Goal: Task Accomplishment & Management: Complete application form

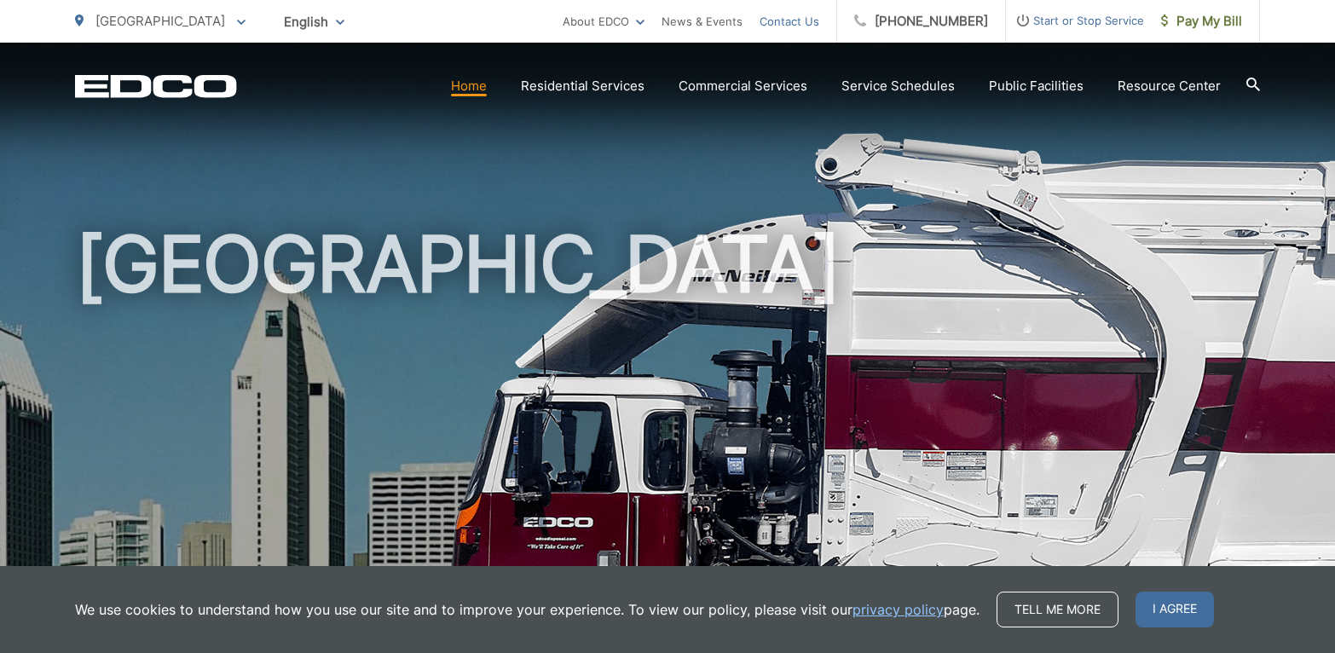
click at [786, 24] on link "Contact Us" at bounding box center [789, 21] width 60 height 20
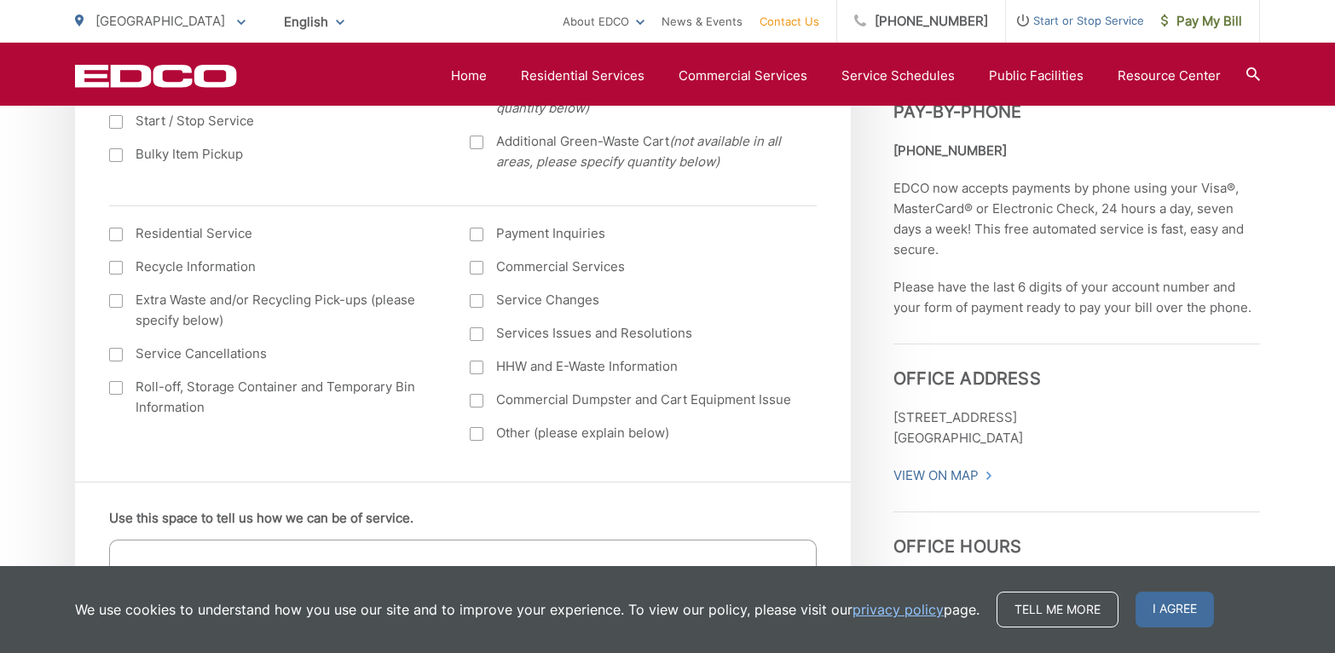
scroll to position [739, 0]
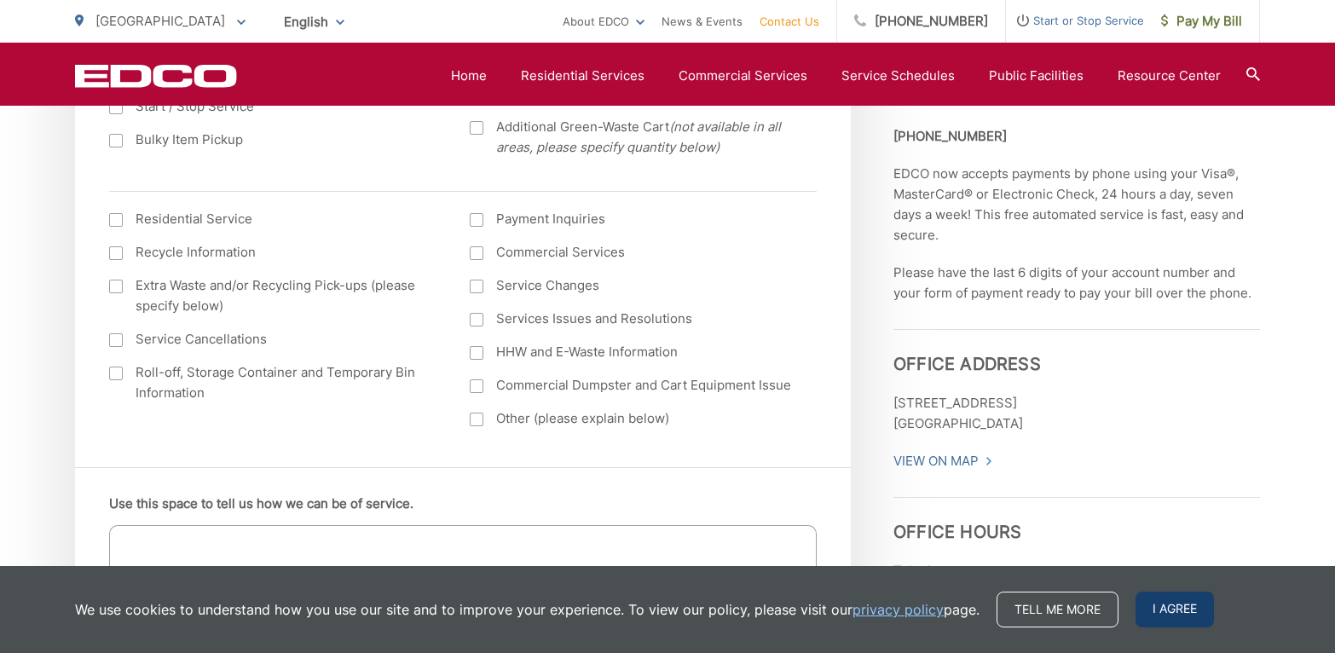
click at [1142, 608] on span "I agree" at bounding box center [1174, 609] width 78 height 36
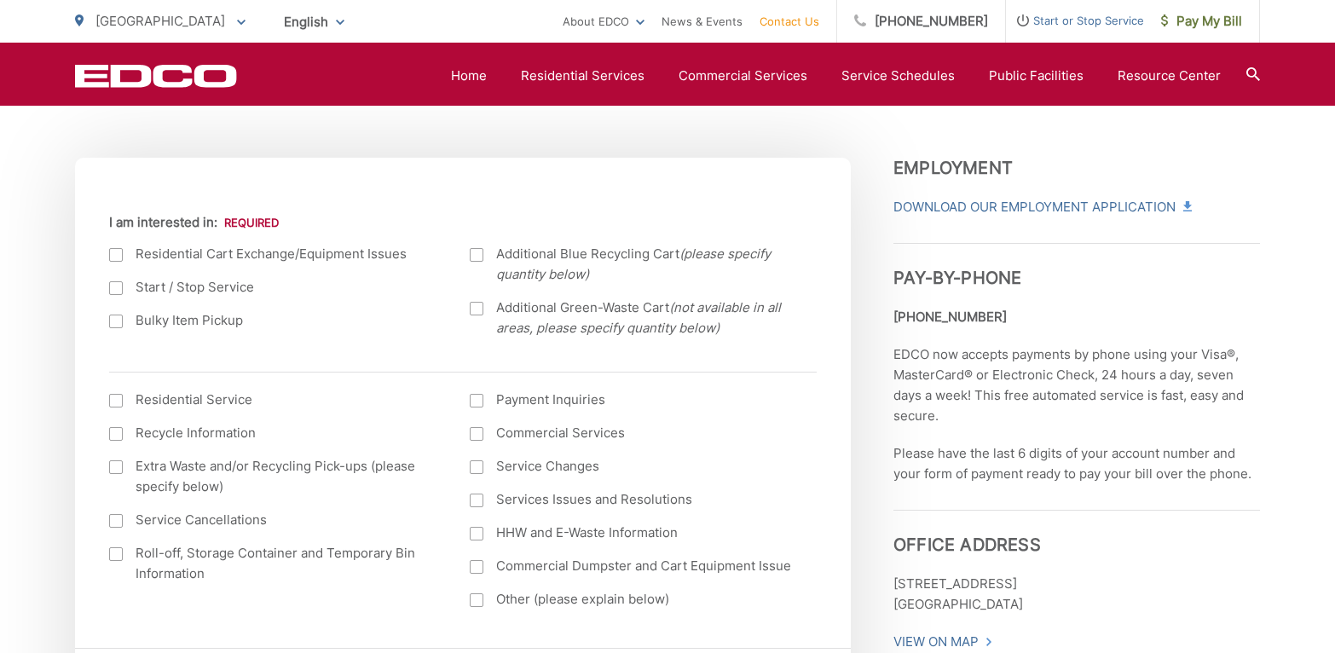
scroll to position [556, 0]
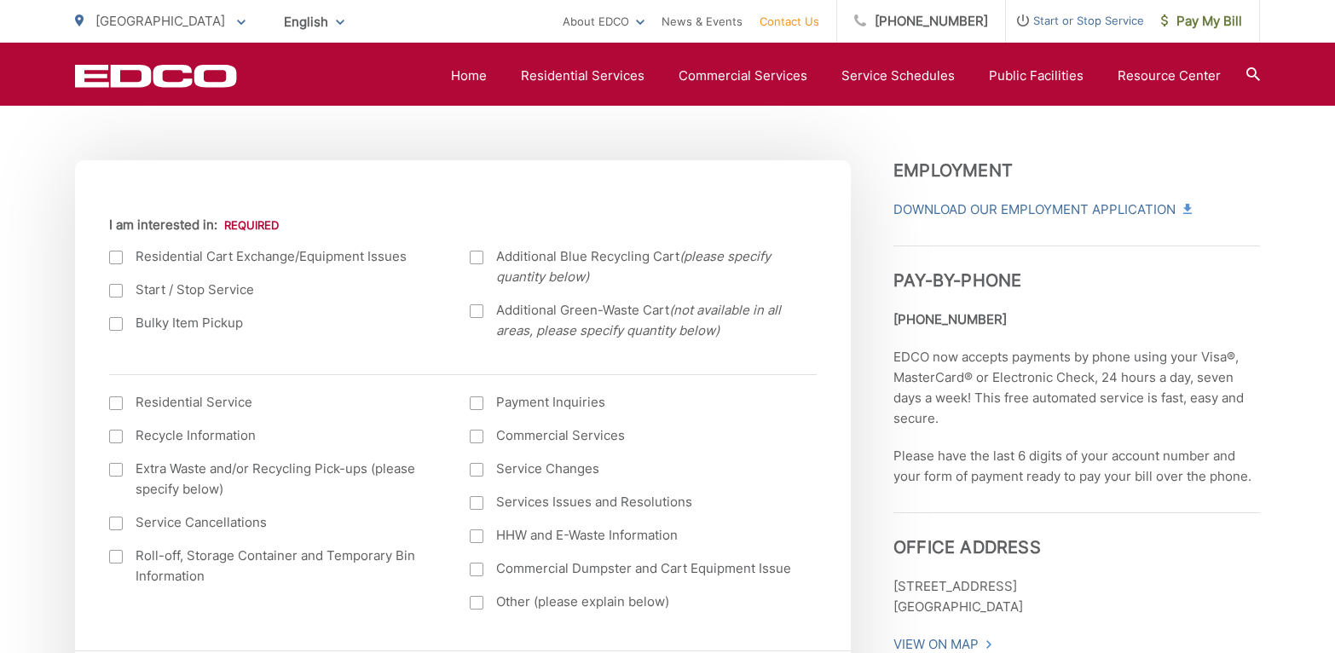
click at [643, 597] on label "Other (please explain below)" at bounding box center [633, 601] width 326 height 20
click at [0, 0] on input "Other (please explain below)" at bounding box center [0, 0] width 0 height 0
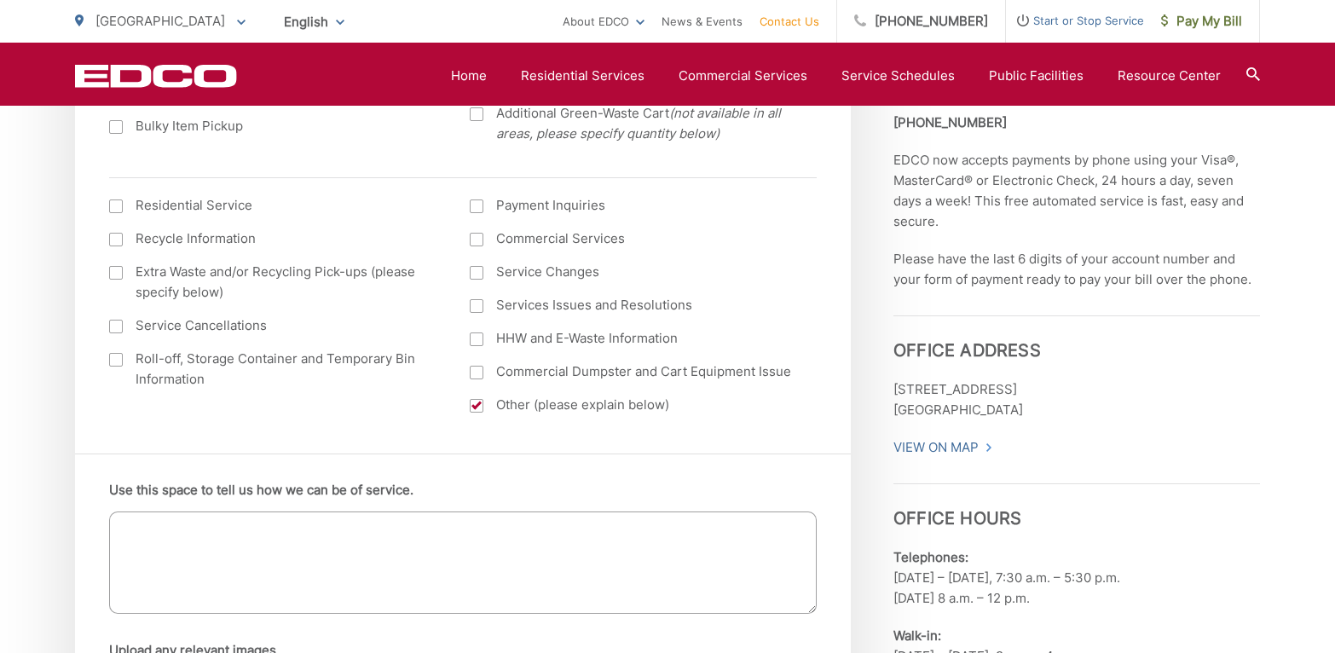
scroll to position [754, 0]
click at [623, 585] on textarea "Use this space to tell us how we can be of service." at bounding box center [462, 561] width 707 height 102
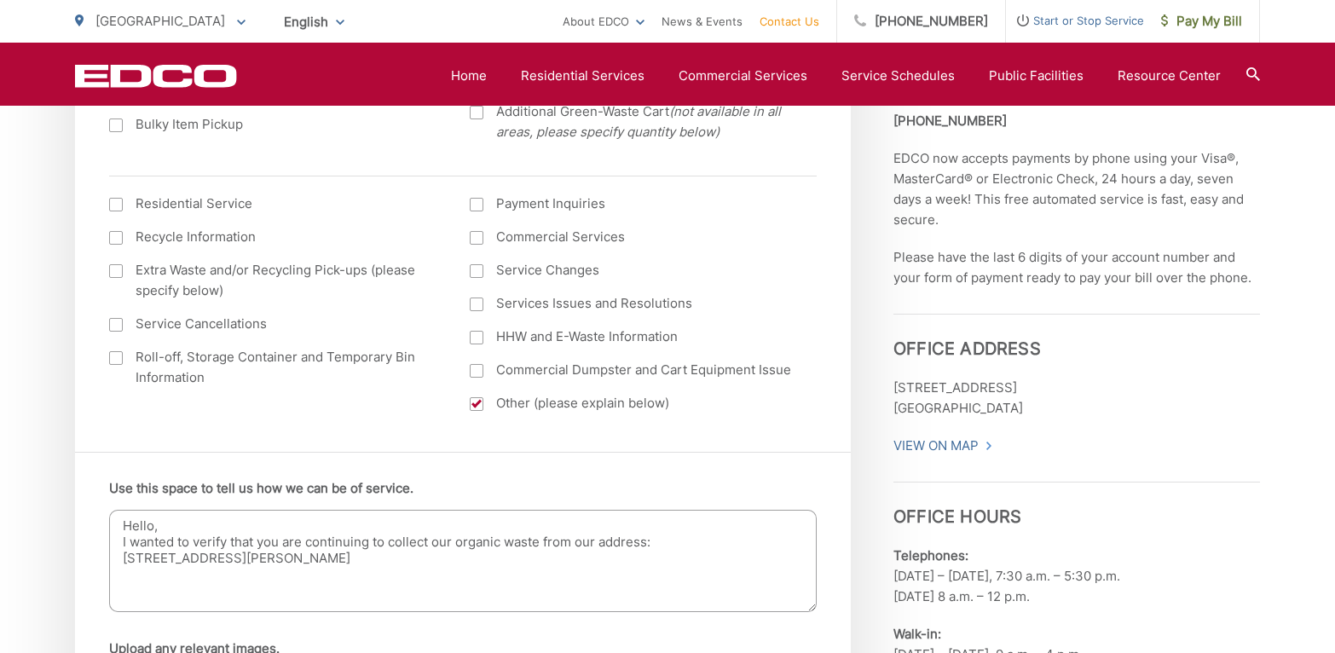
click at [672, 544] on textarea "Hello, I wanted to verify that you are continuing to collect our organic waste …" at bounding box center [462, 561] width 707 height 102
click at [640, 590] on textarea "Hello, I wanted to verify that you are continuing to collect our organic waste …" at bounding box center [462, 561] width 707 height 102
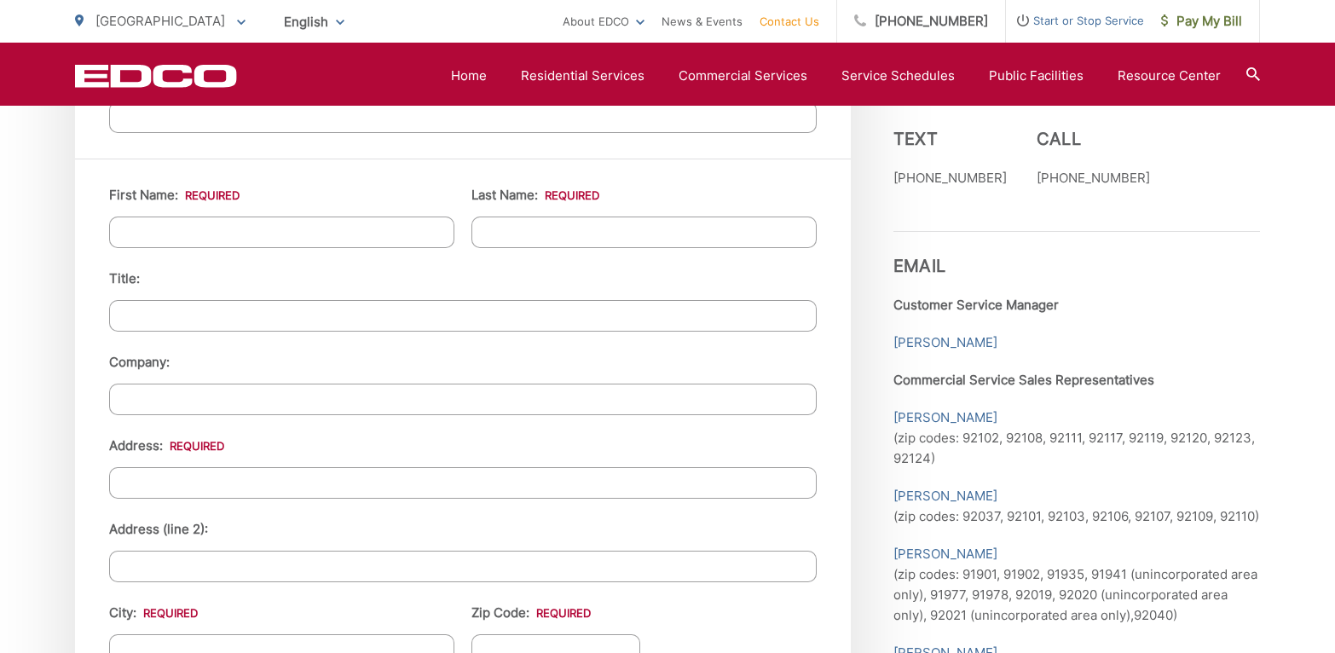
scroll to position [1556, 0]
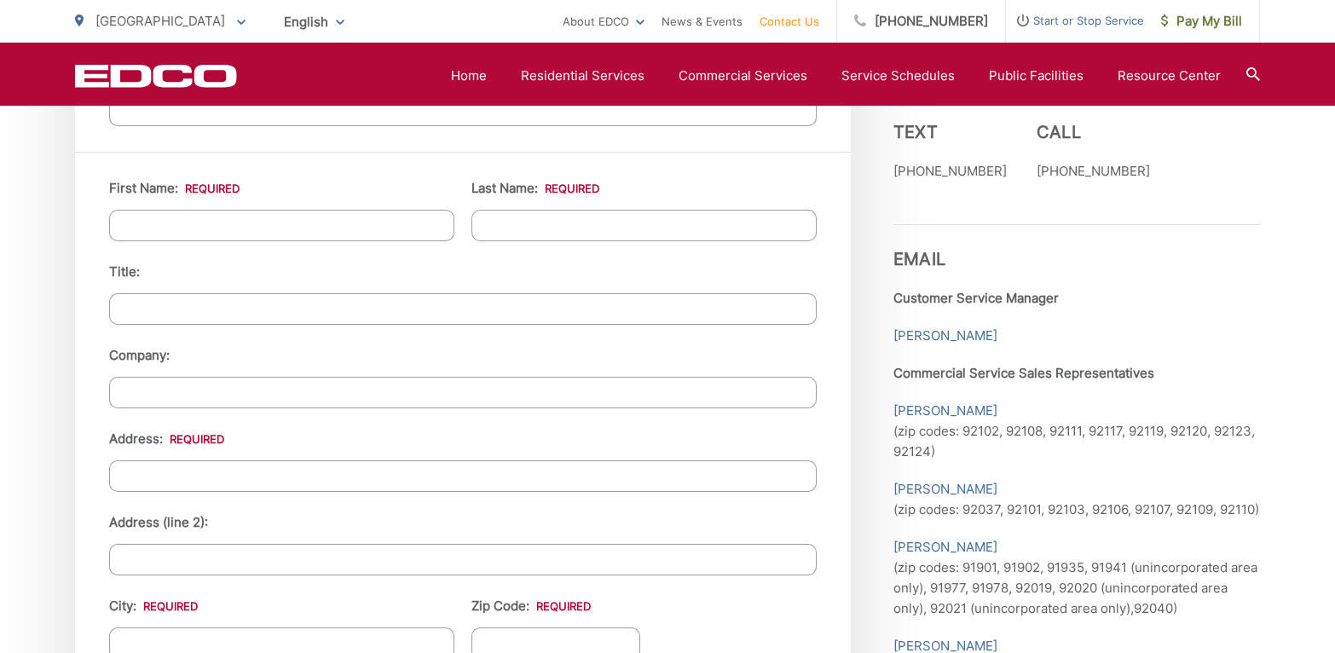
type textarea "Hello, I wanted to verify that you are continuing to collect our organic waste …"
type input "Jordan"
type input "Noble"
type input "1828 Linwood St Unit 1"
type input "[GEOGRAPHIC_DATA]"
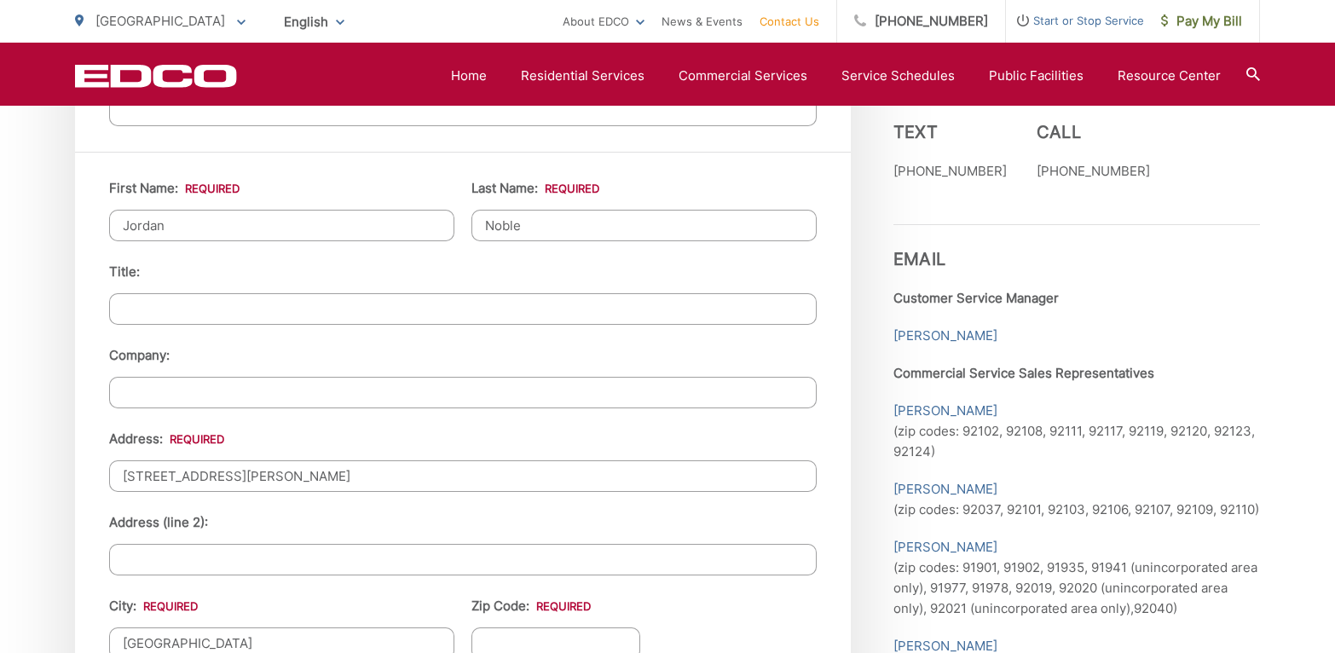
type input "92110"
type input "(___) ___-____"
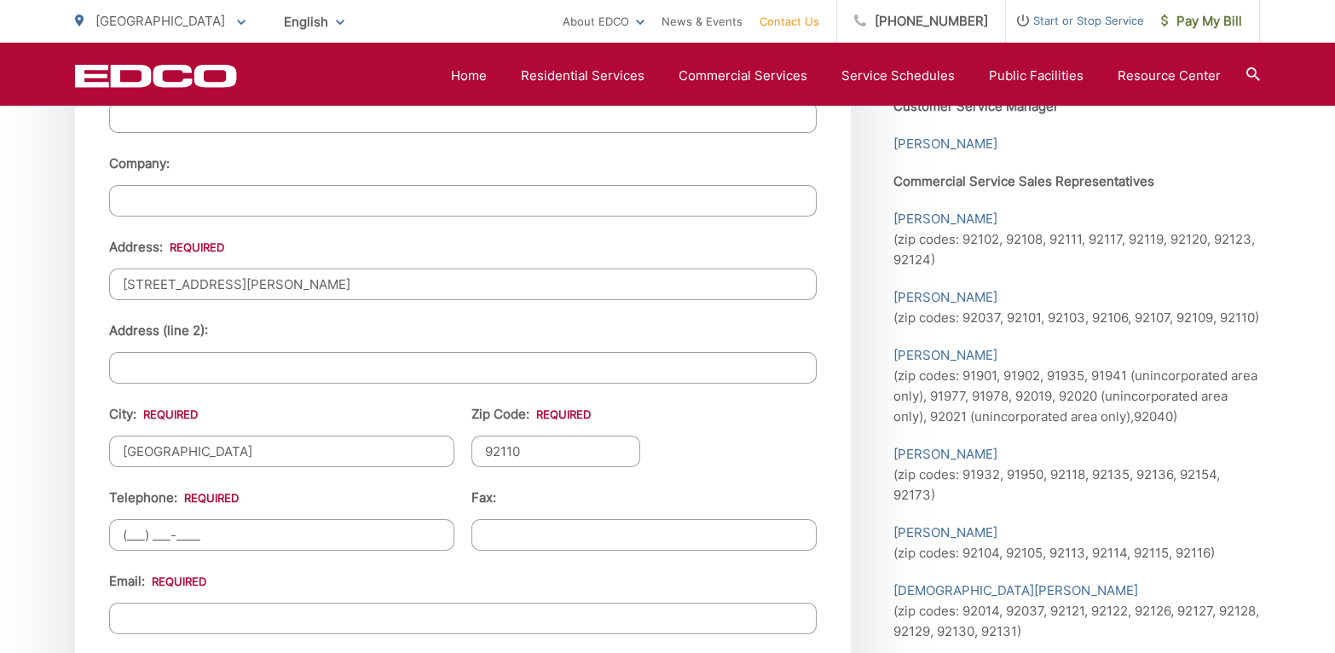
scroll to position [1800, 0]
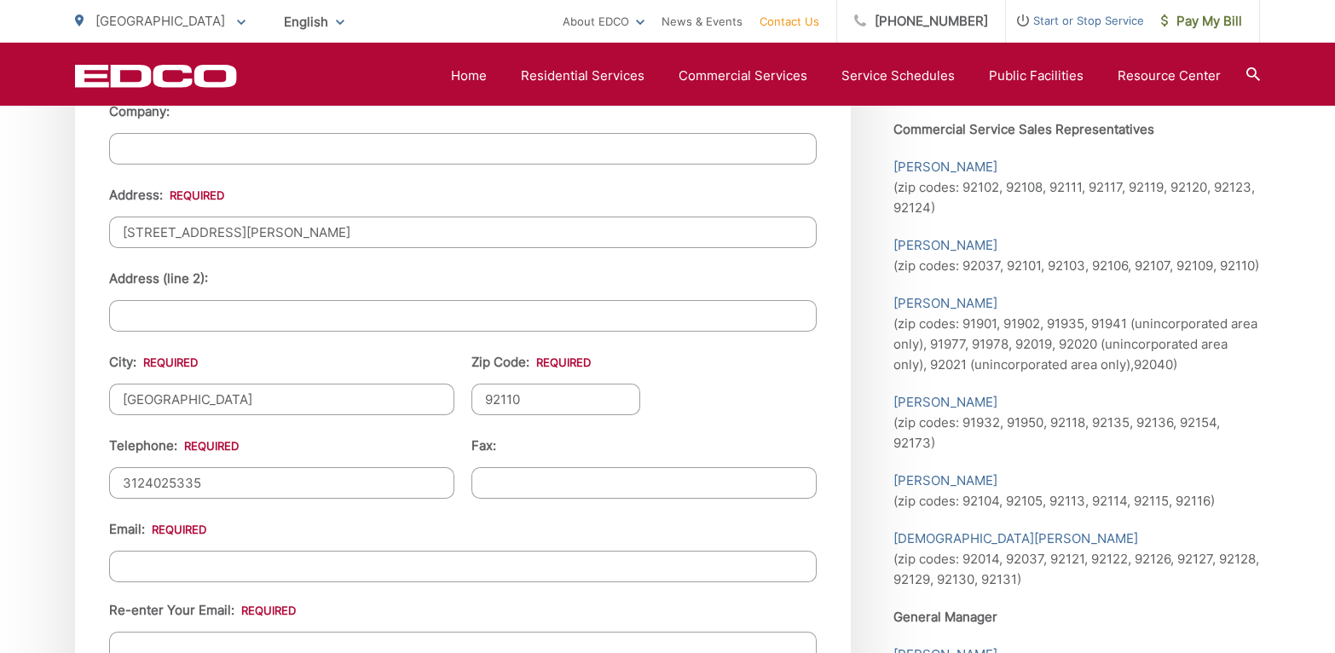
type input "(312) 402-5335"
type input "(___) ___-____"
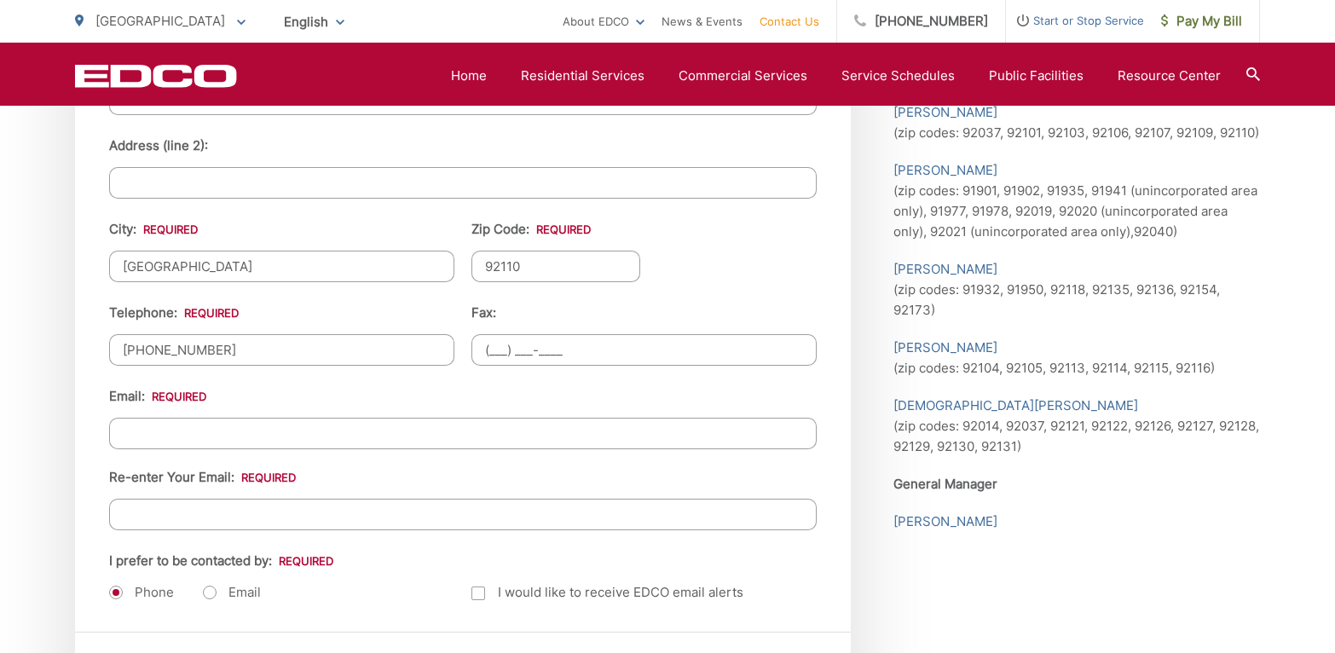
scroll to position [1935, 0]
type input "jordan.noble@outlook.com"
type input "jrn_uchs@hotmail.com"
click at [389, 509] on input "jrn_uchs@hotmail.com" at bounding box center [462, 513] width 707 height 32
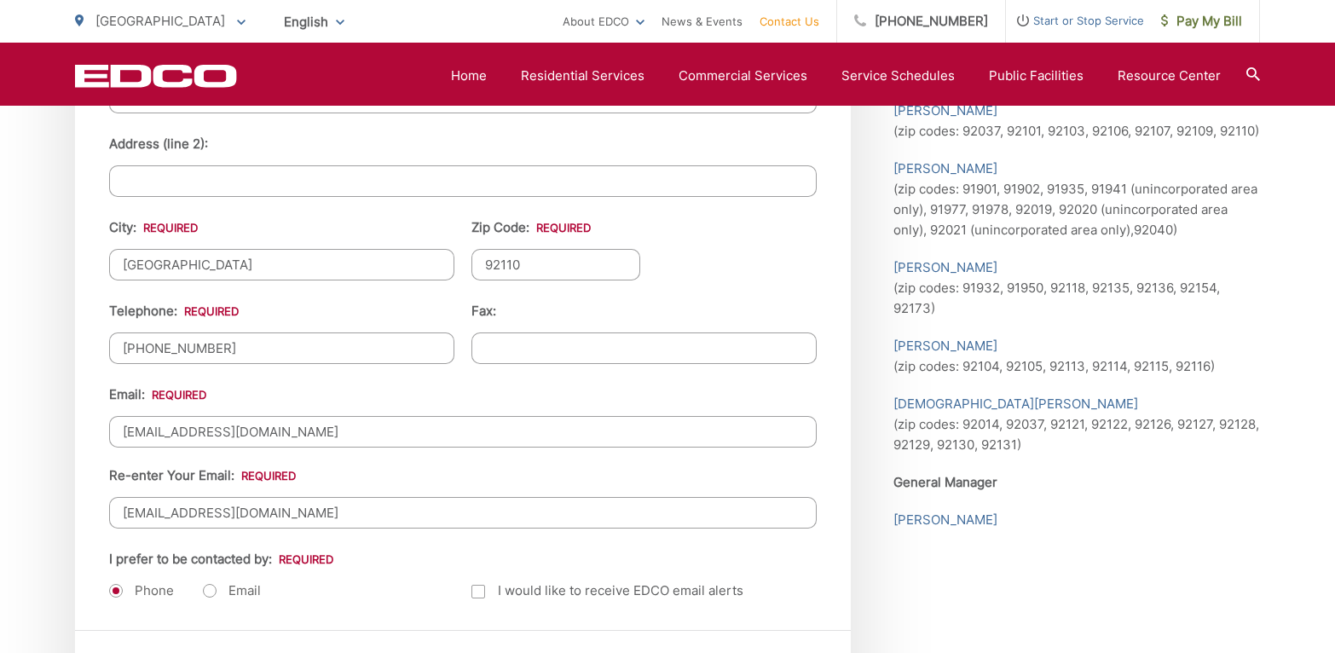
click at [389, 509] on input "jrn_uchs@hotmail.com" at bounding box center [462, 513] width 707 height 32
click at [382, 440] on input "jordan.noble@outlook.com" at bounding box center [462, 432] width 707 height 32
click at [380, 487] on div "Email: jordan.noble@outlook.com Re-enter Your Email:" at bounding box center [462, 456] width 707 height 144
click at [380, 521] on input "Re-enter Your Email:" at bounding box center [462, 513] width 707 height 32
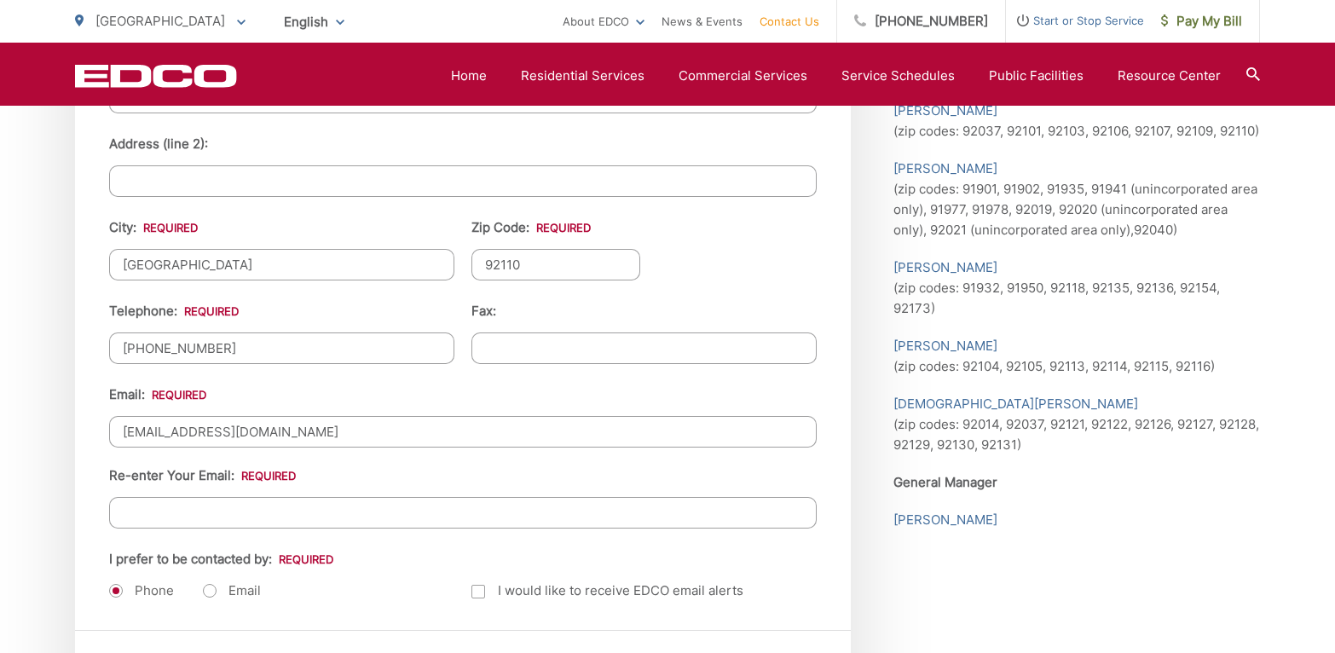
type input "jordan.noble@outlook.com"
click at [418, 573] on li "I prefer to be contacted by: * Phone Email" at bounding box center [281, 575] width 345 height 52
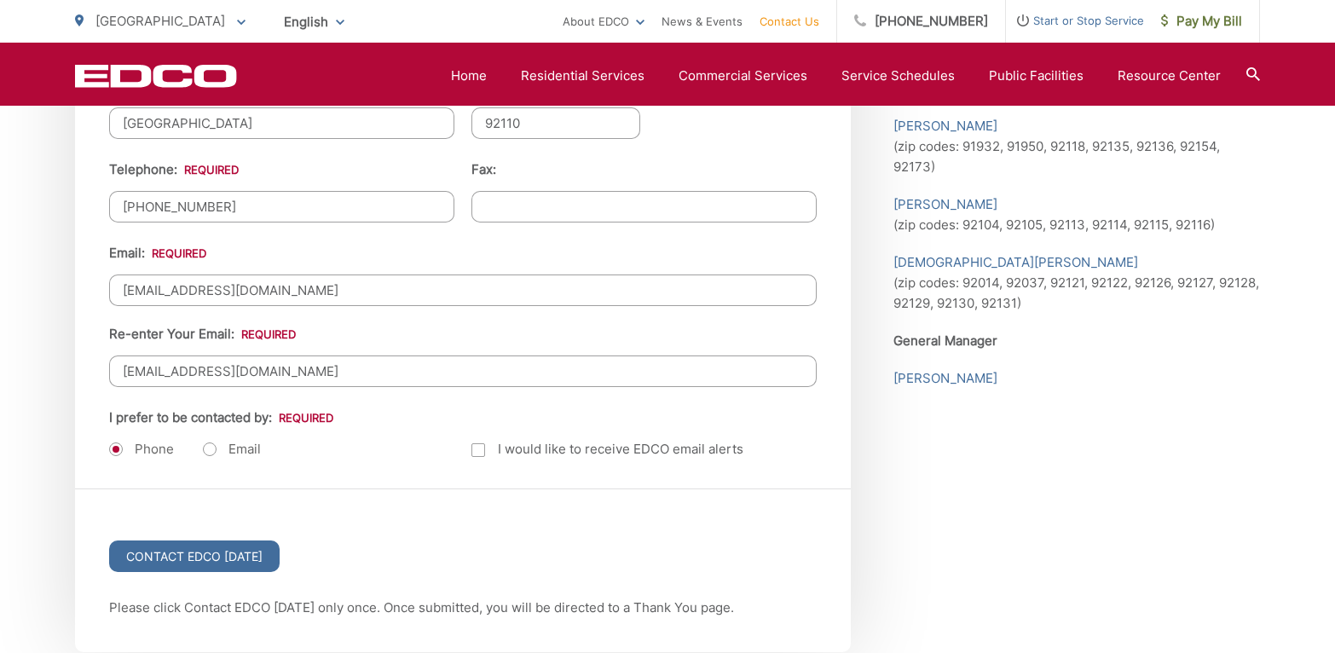
scroll to position [2218, 0]
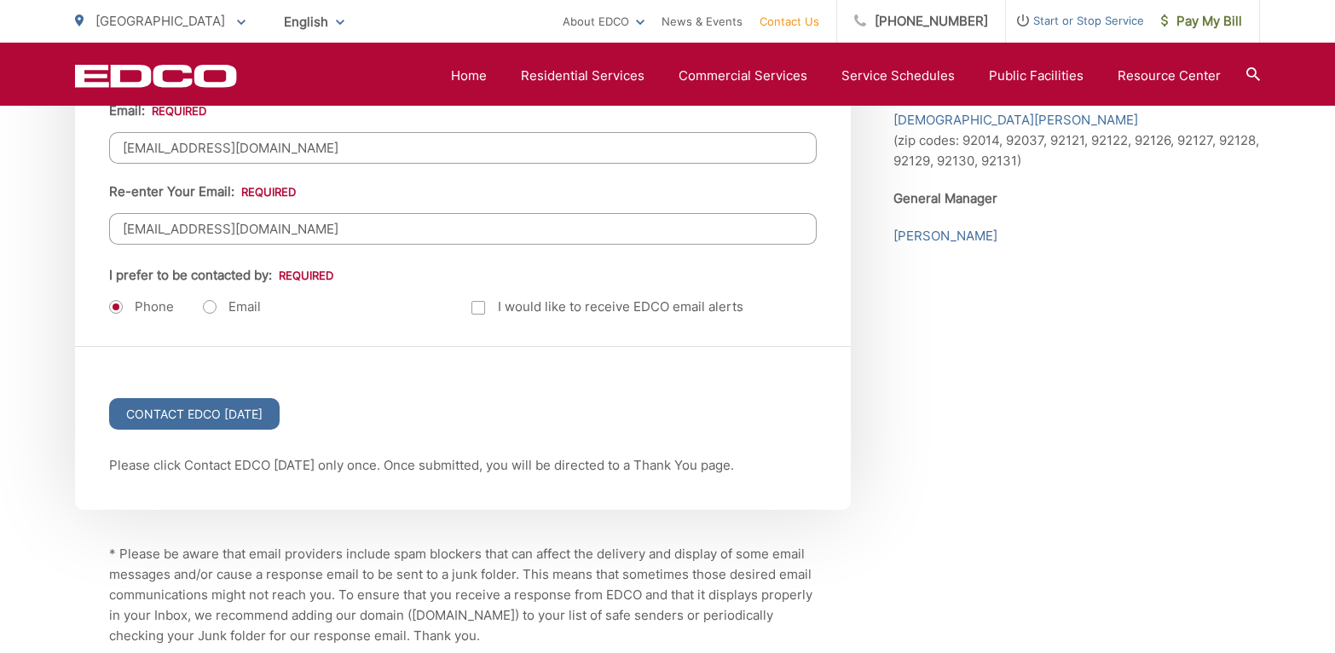
click at [215, 297] on li "Email" at bounding box center [232, 307] width 58 height 20
click at [216, 306] on label "Email" at bounding box center [232, 306] width 58 height 17
radio input "true"
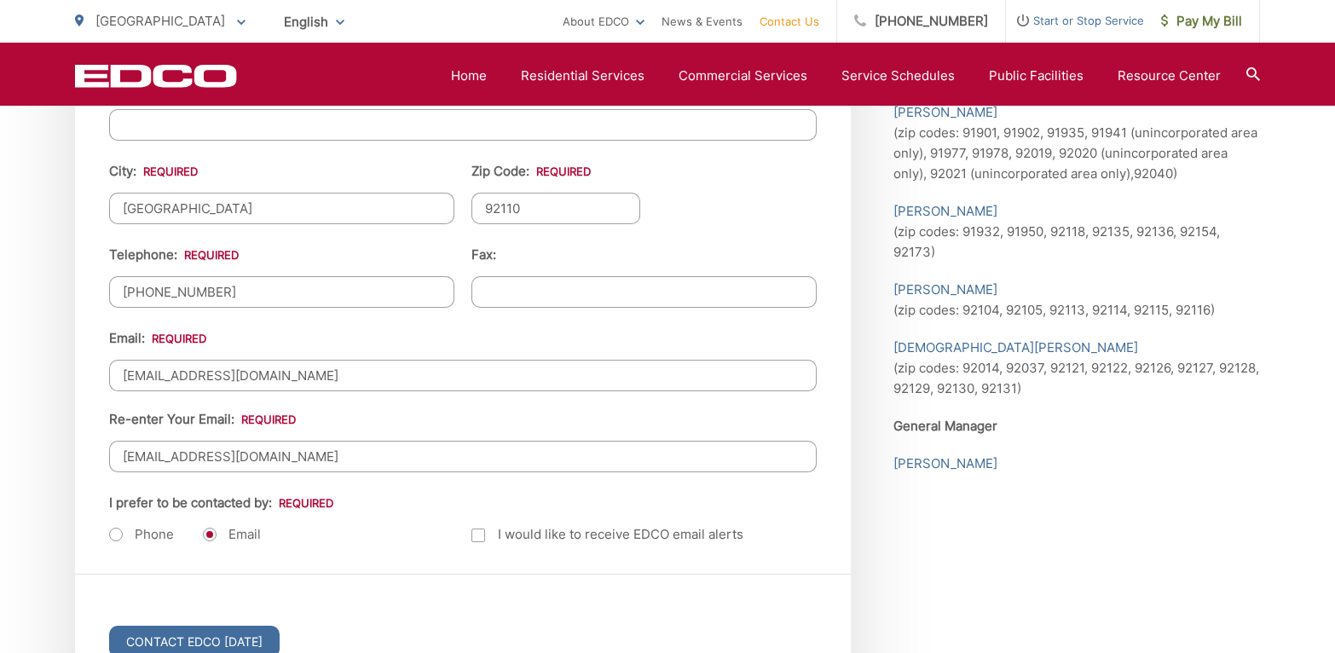
scroll to position [2021, 0]
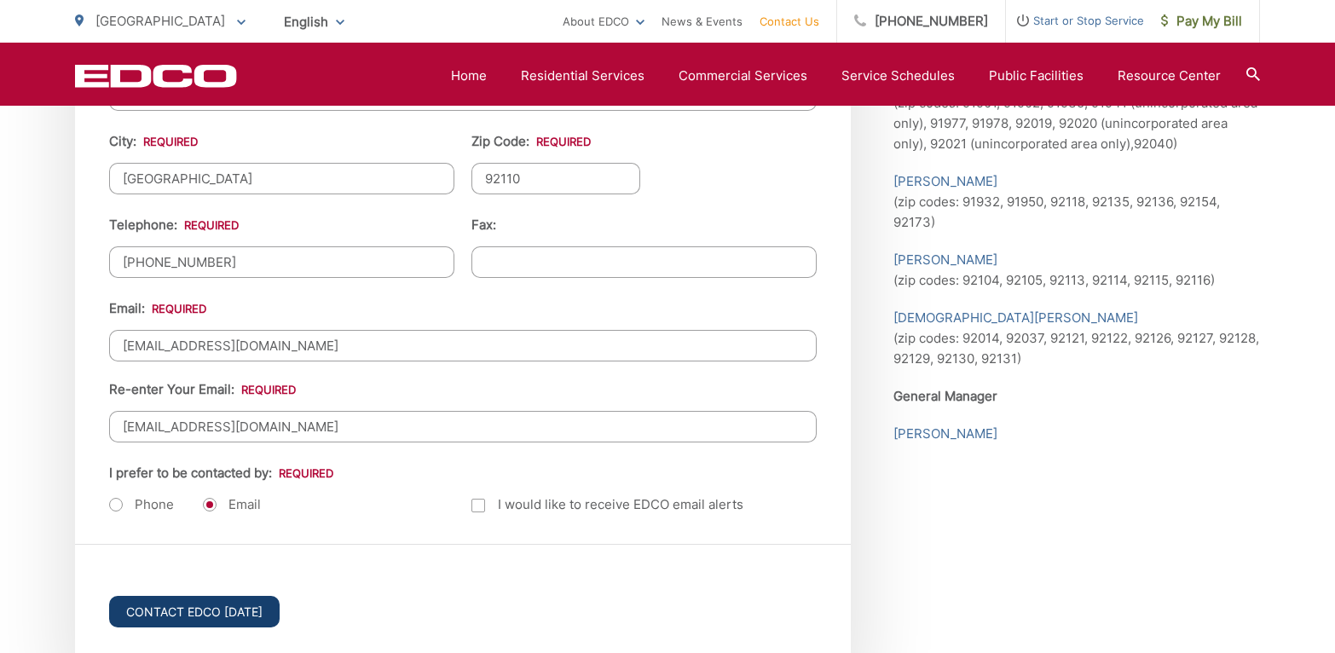
click at [130, 600] on input "Contact EDCO Today" at bounding box center [194, 612] width 170 height 32
